Goal: Task Accomplishment & Management: Manage account settings

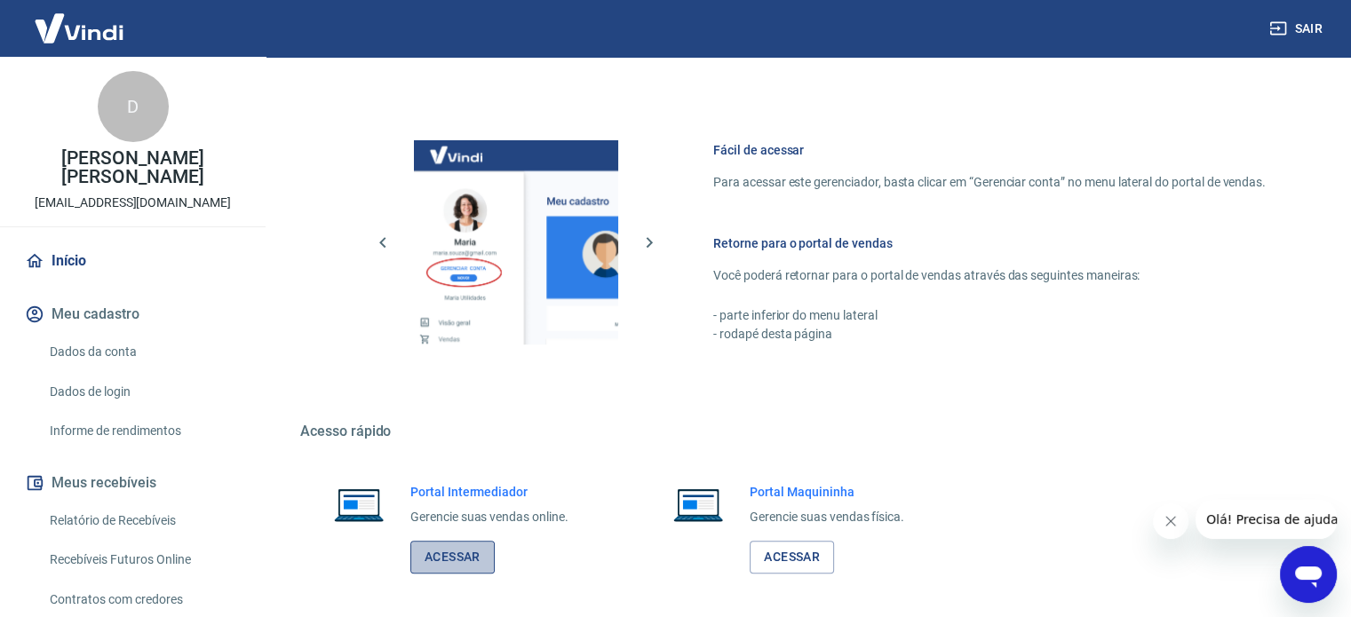
click at [460, 562] on link "Acessar" at bounding box center [452, 557] width 84 height 33
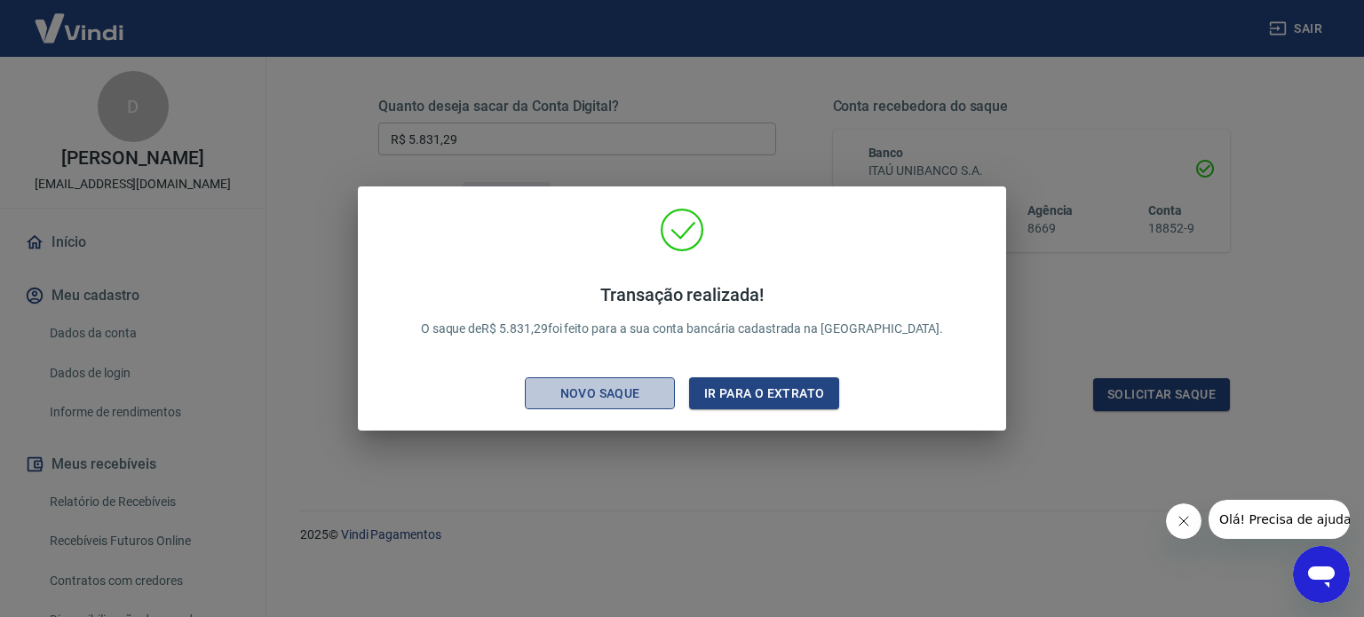
click at [650, 396] on div "Novo saque" at bounding box center [600, 394] width 123 height 22
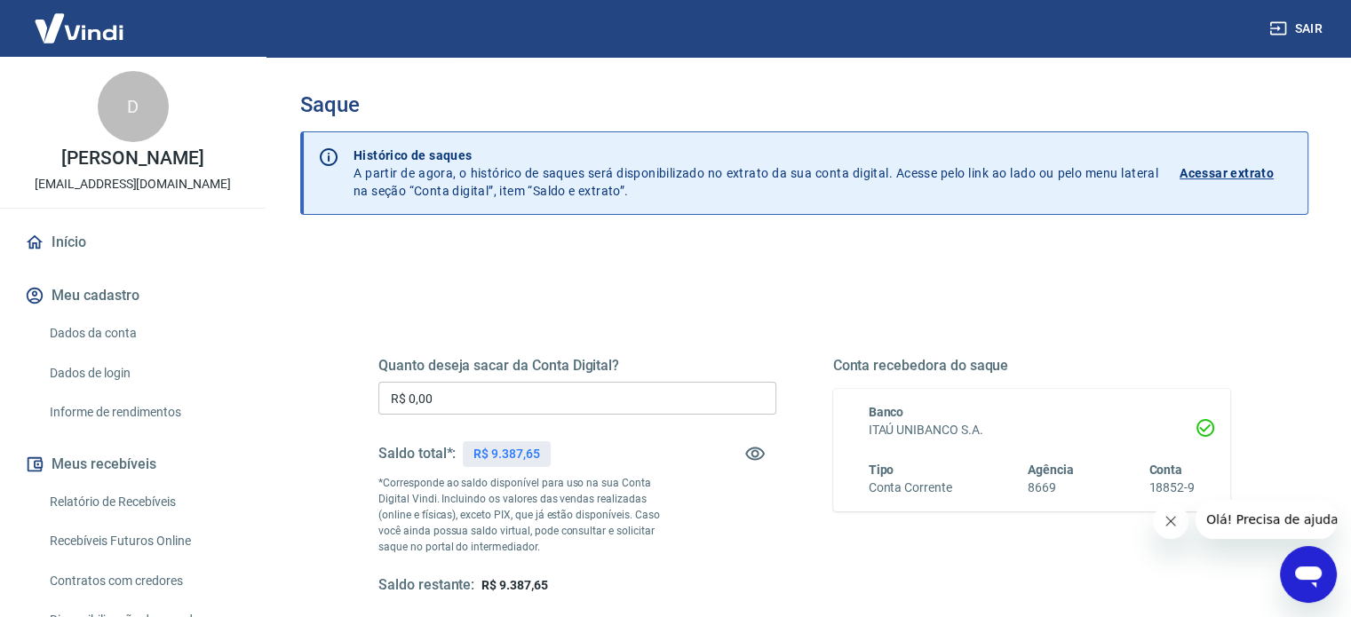
click at [449, 390] on input "R$ 0,00" at bounding box center [577, 398] width 398 height 33
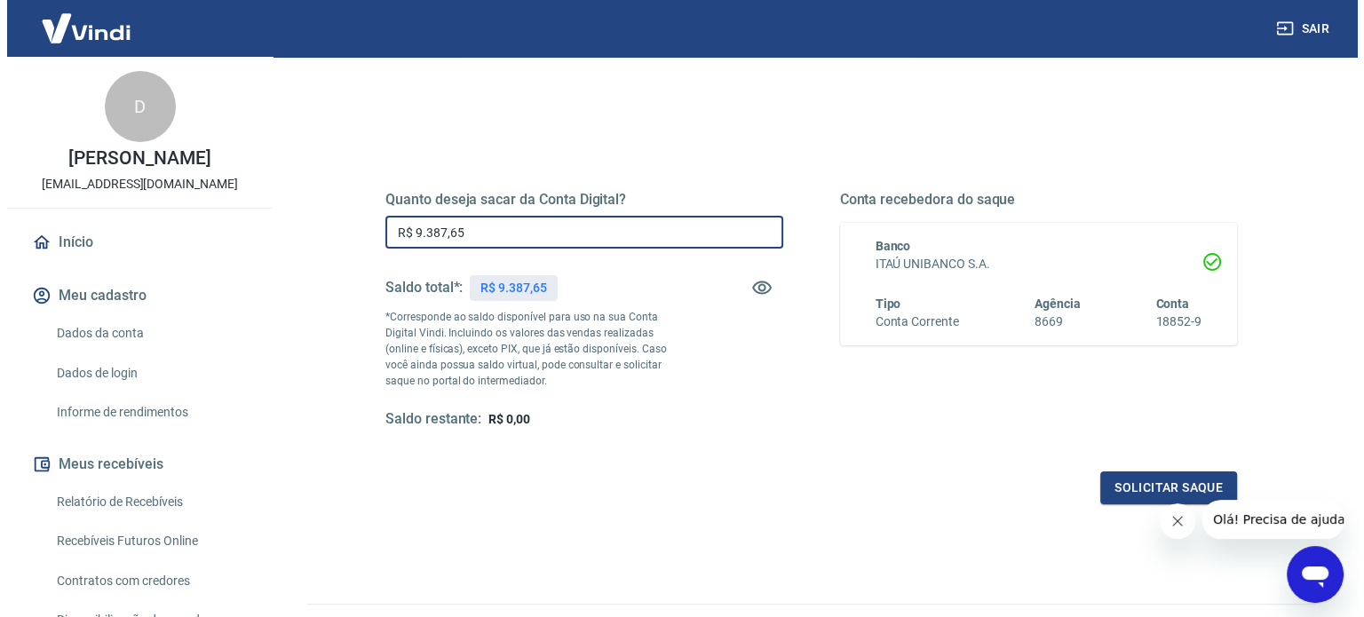
scroll to position [178, 0]
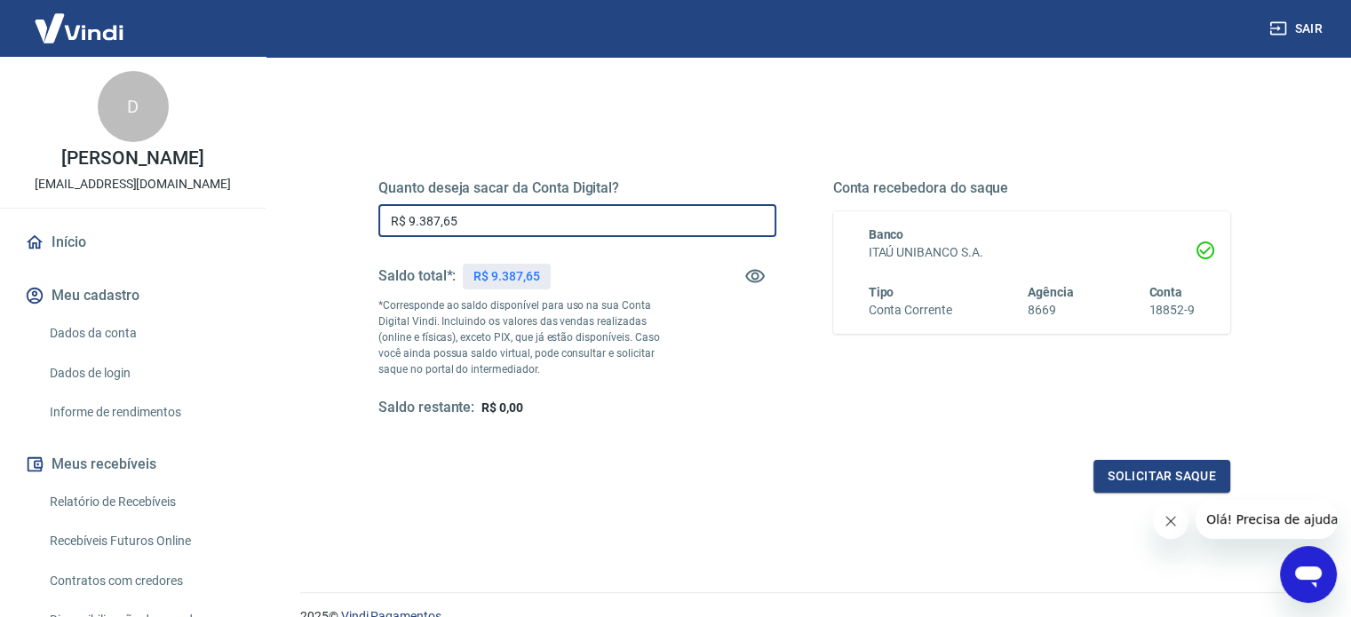
type input "R$ 9.387,65"
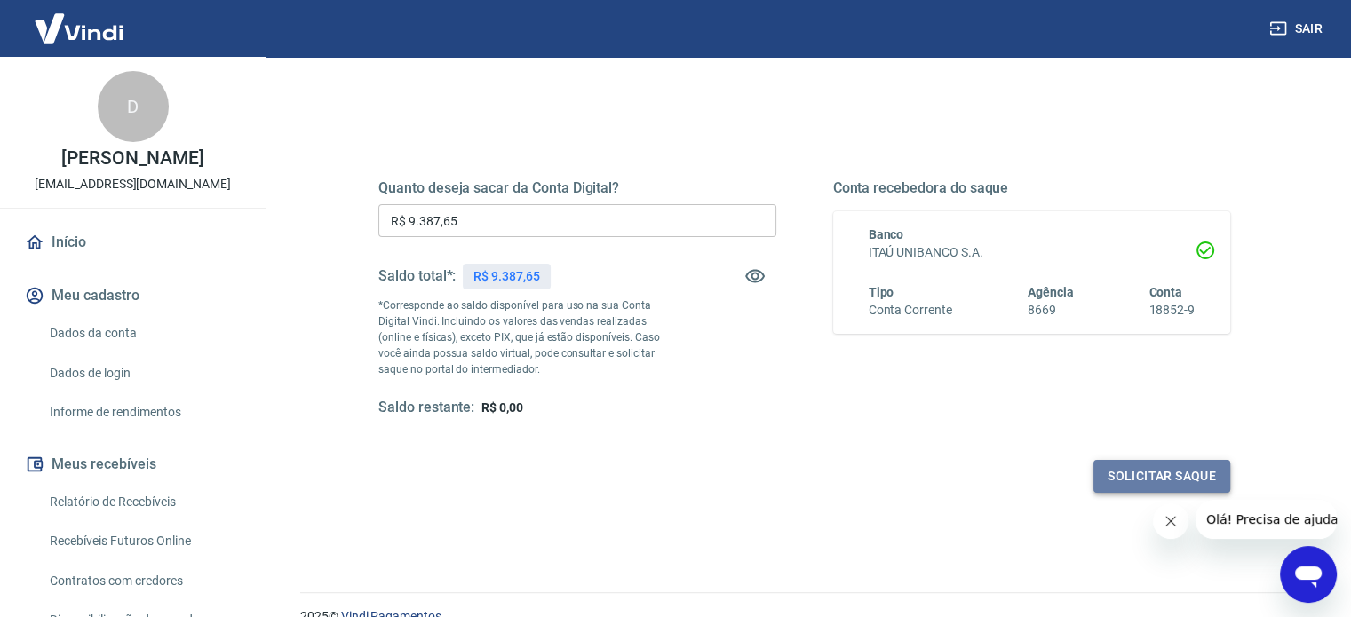
click at [1126, 471] on button "Solicitar saque" at bounding box center [1161, 476] width 137 height 33
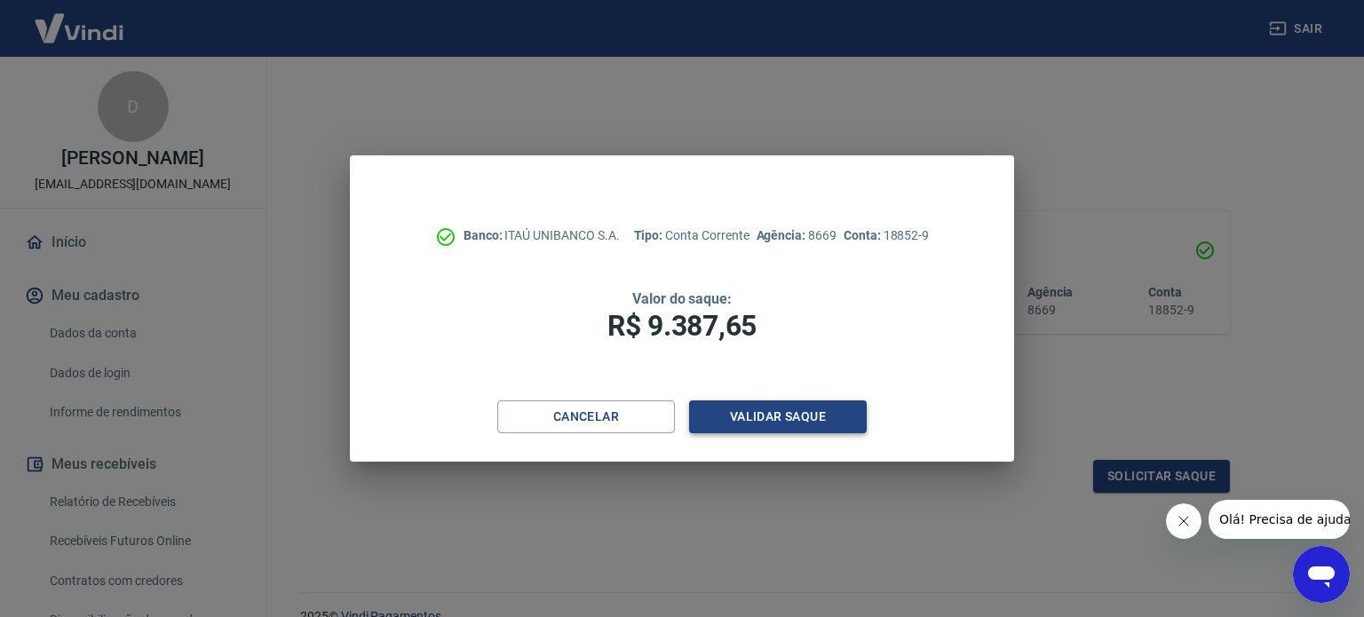
click at [810, 419] on button "Validar saque" at bounding box center [778, 416] width 178 height 33
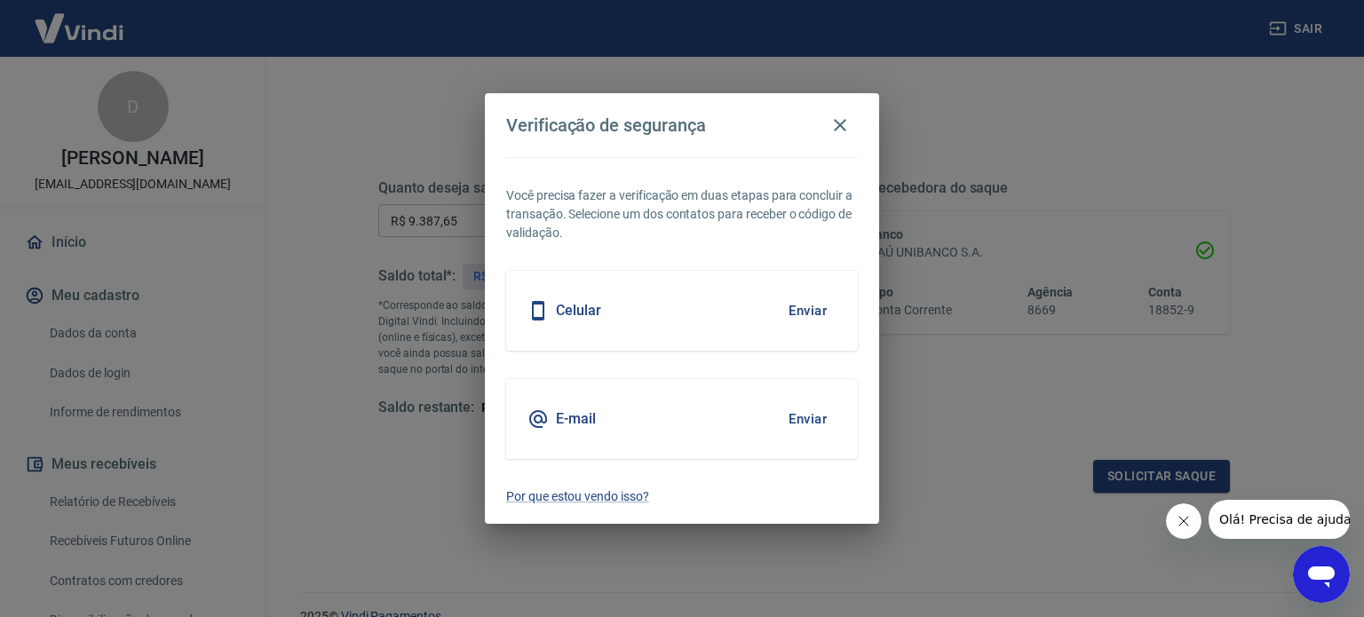
click at [827, 308] on button "Enviar" at bounding box center [808, 310] width 58 height 37
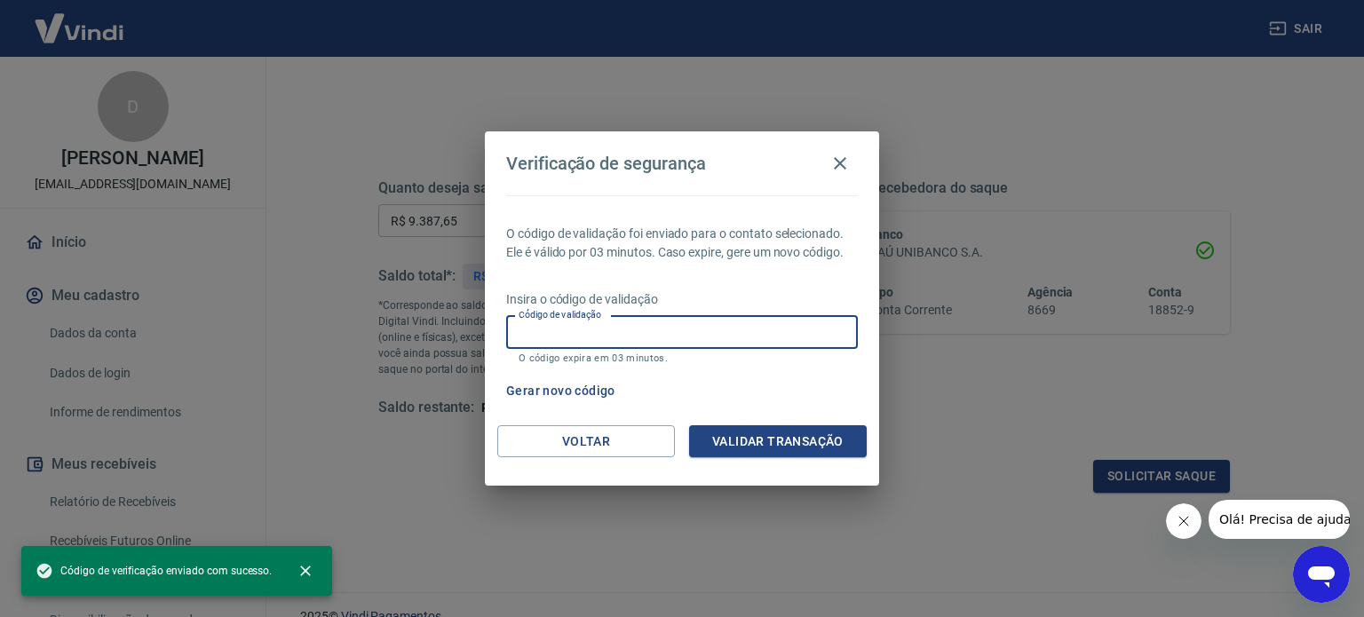
click at [580, 326] on input "Código de validação" at bounding box center [682, 332] width 352 height 33
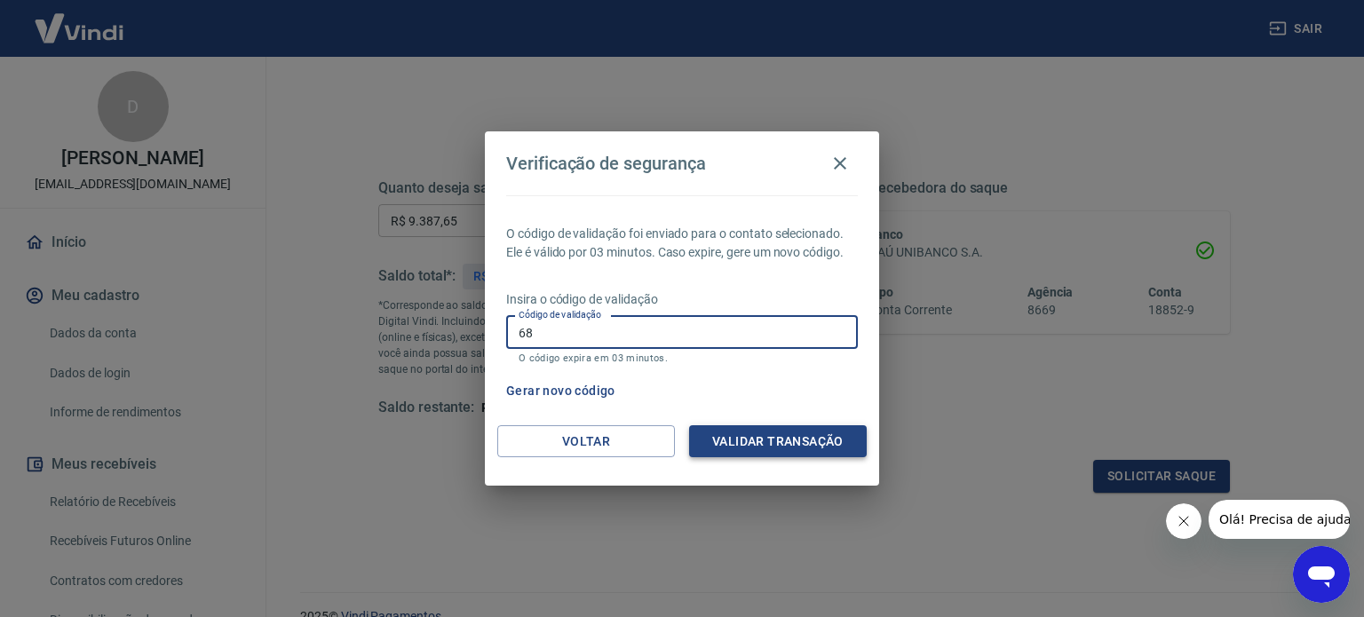
type input "6"
type input "658769"
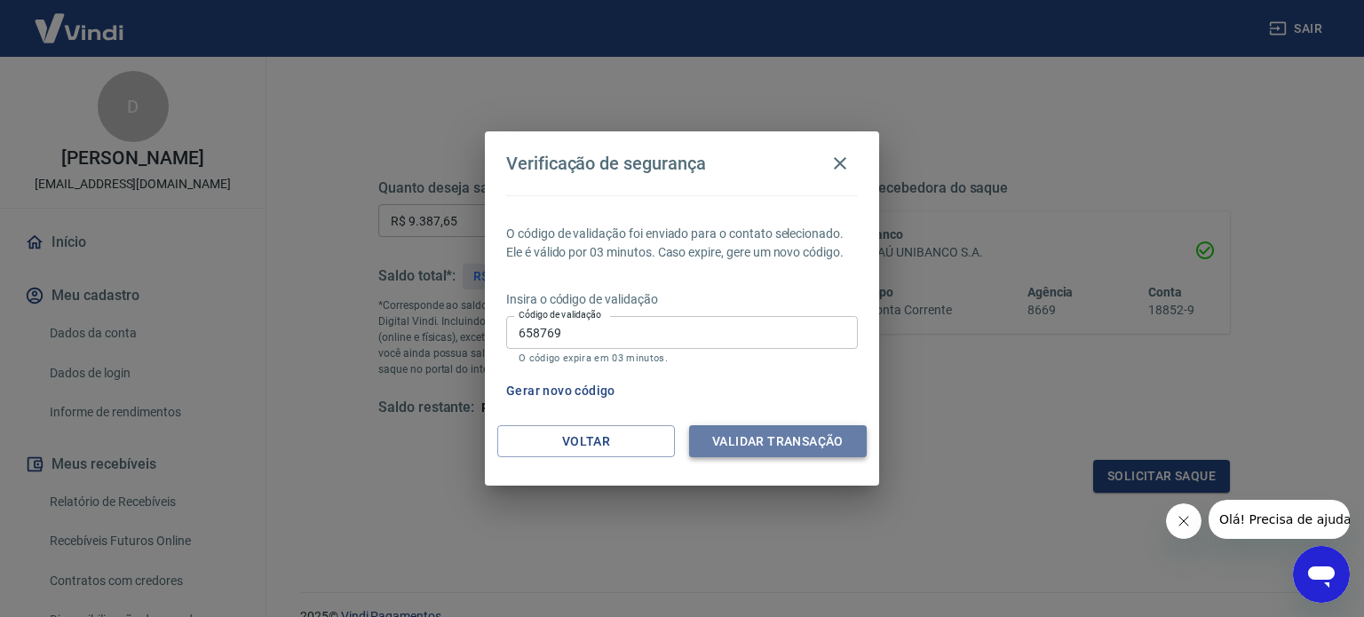
click at [736, 446] on button "Validar transação" at bounding box center [778, 441] width 178 height 33
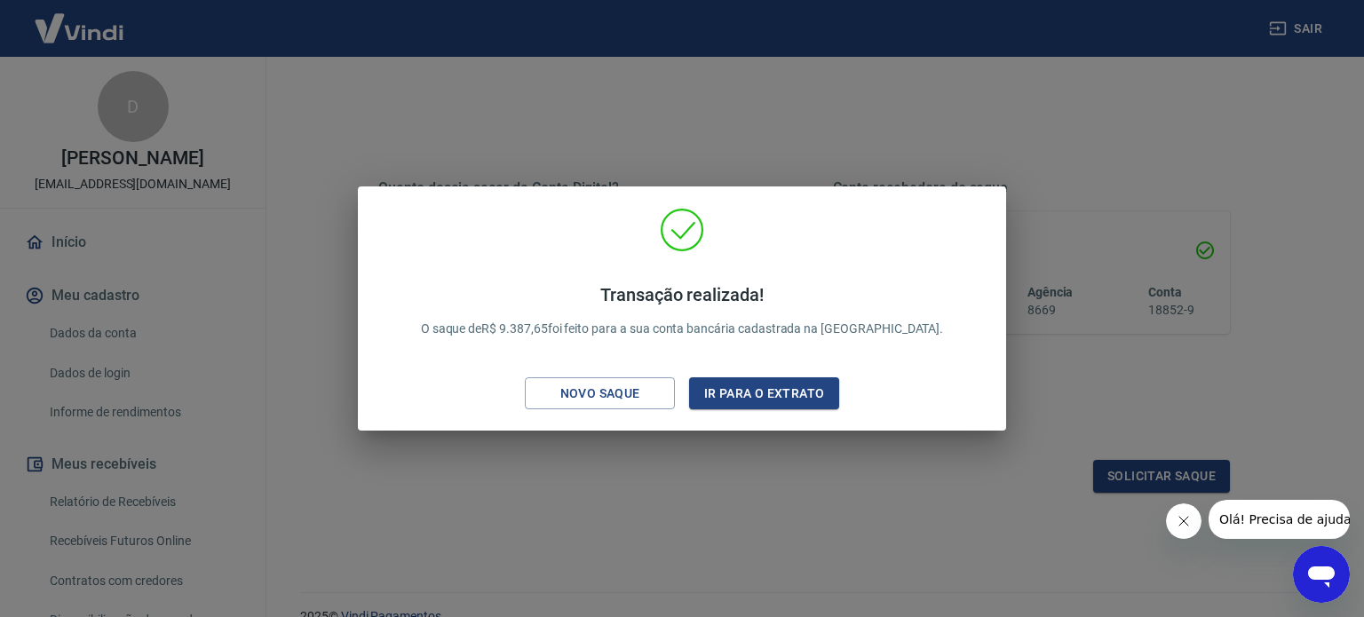
click at [700, 131] on div "Transação realizada! O saque de R$ 9.387,65 foi feito para a sua conta bancária…" at bounding box center [682, 308] width 1364 height 617
